Goal: Register for event/course

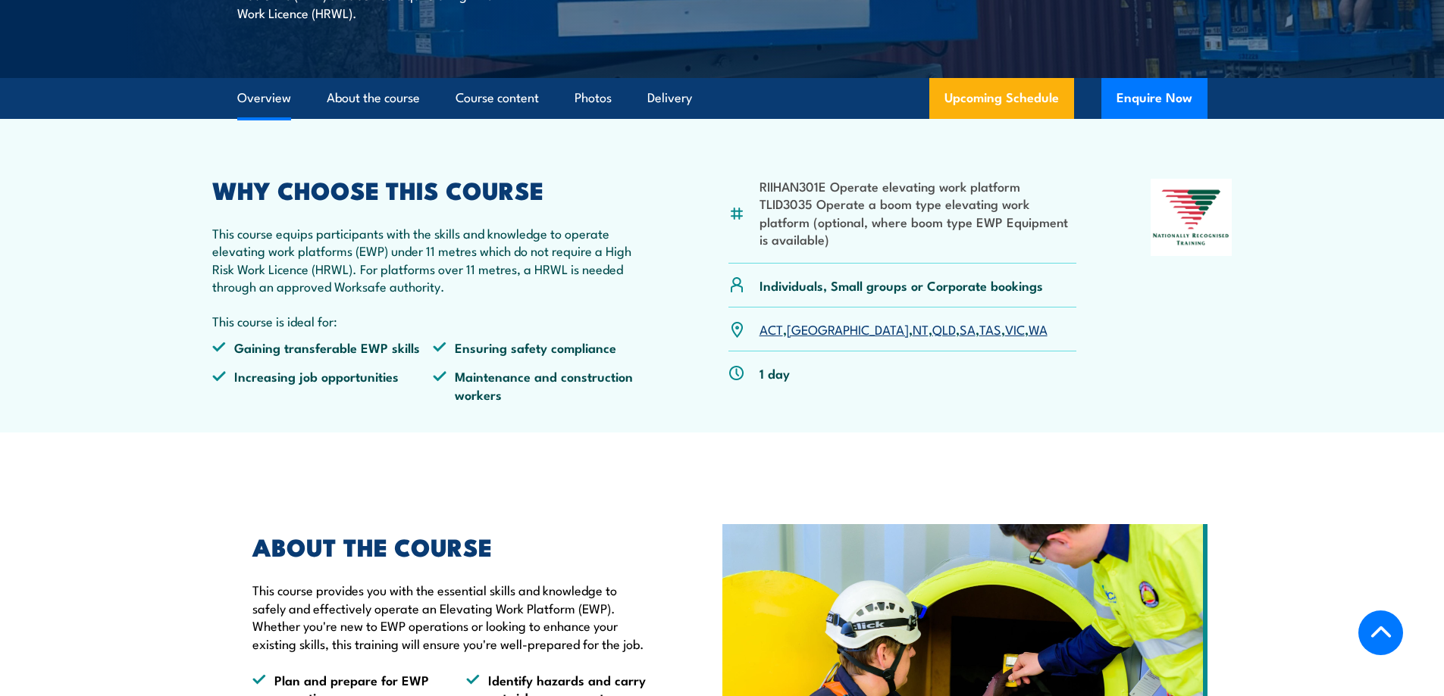
scroll to position [455, 0]
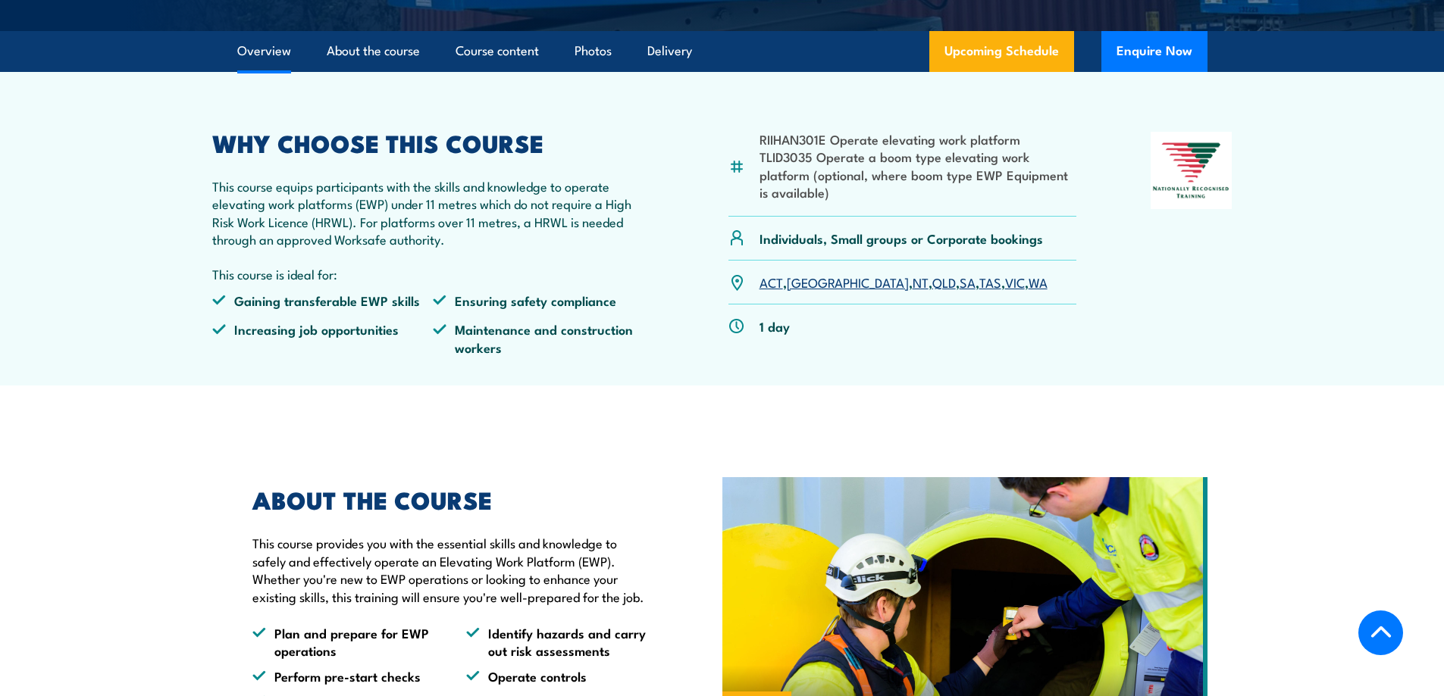
click at [959, 283] on link "SA" at bounding box center [967, 282] width 16 height 18
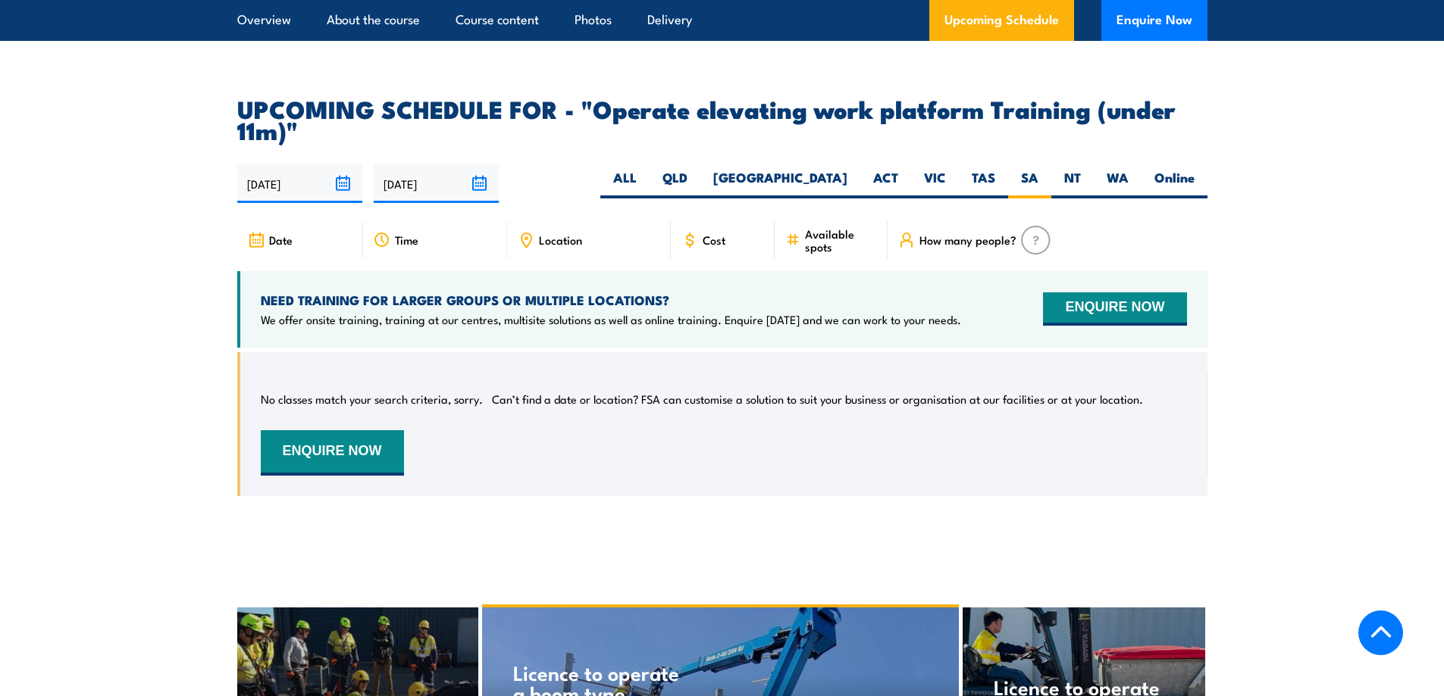
scroll to position [2205, 0]
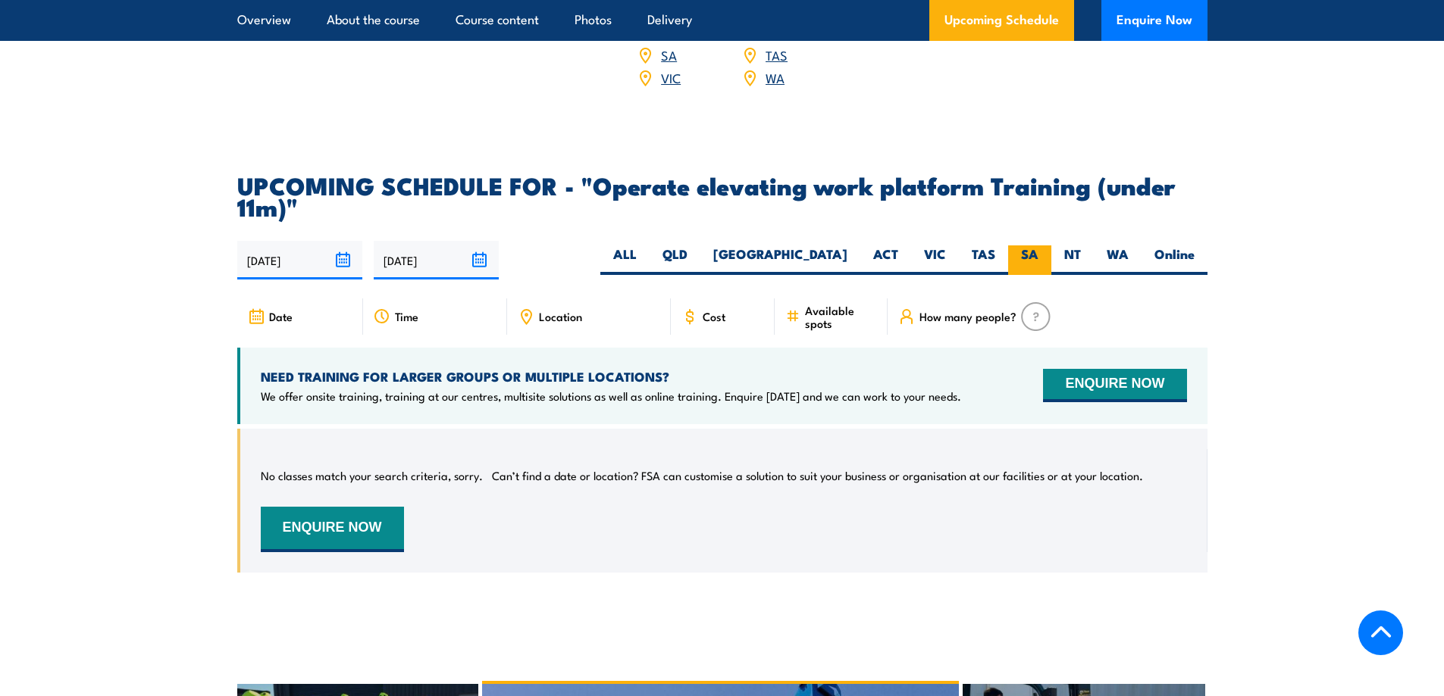
click at [1023, 246] on label "SA" at bounding box center [1029, 261] width 43 height 30
click at [1038, 246] on input "SA" at bounding box center [1043, 251] width 10 height 10
click at [568, 310] on span "Location" at bounding box center [560, 316] width 43 height 13
click at [523, 308] on icon at bounding box center [526, 316] width 17 height 17
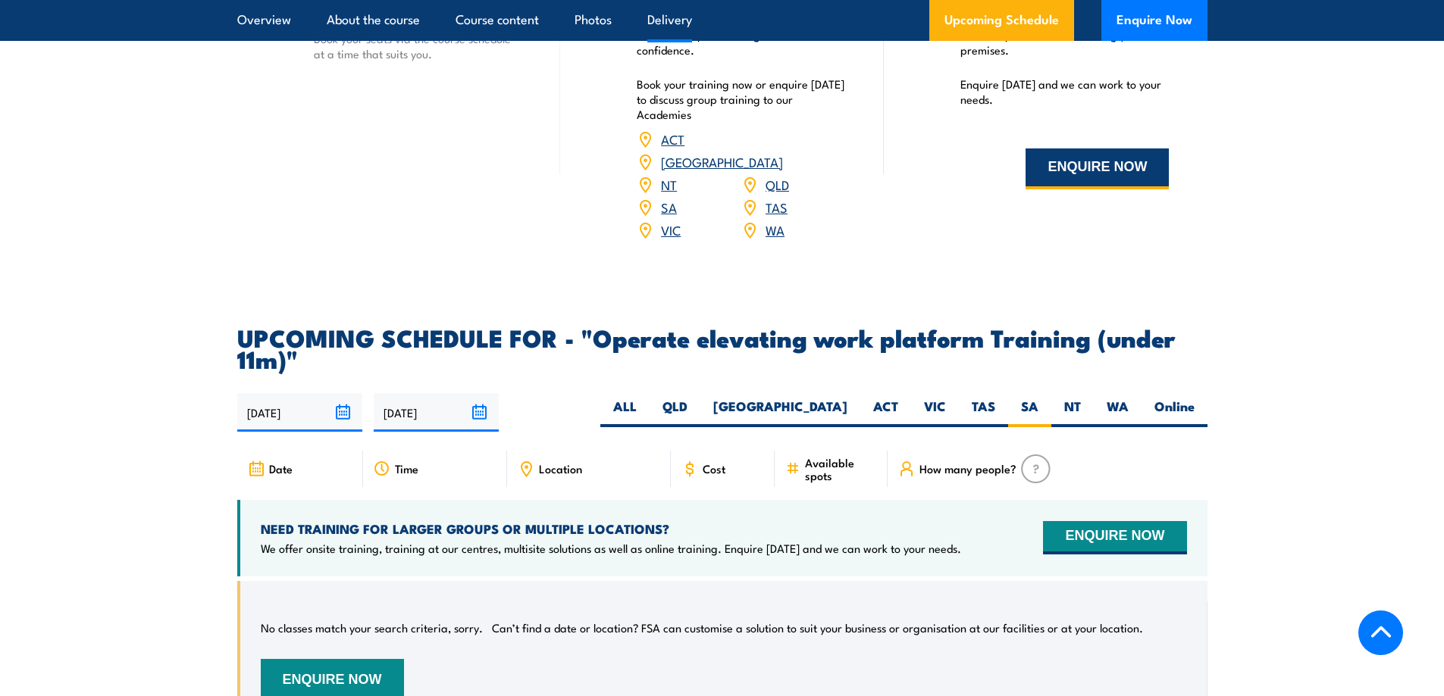
scroll to position [2054, 0]
